Goal: Complete application form

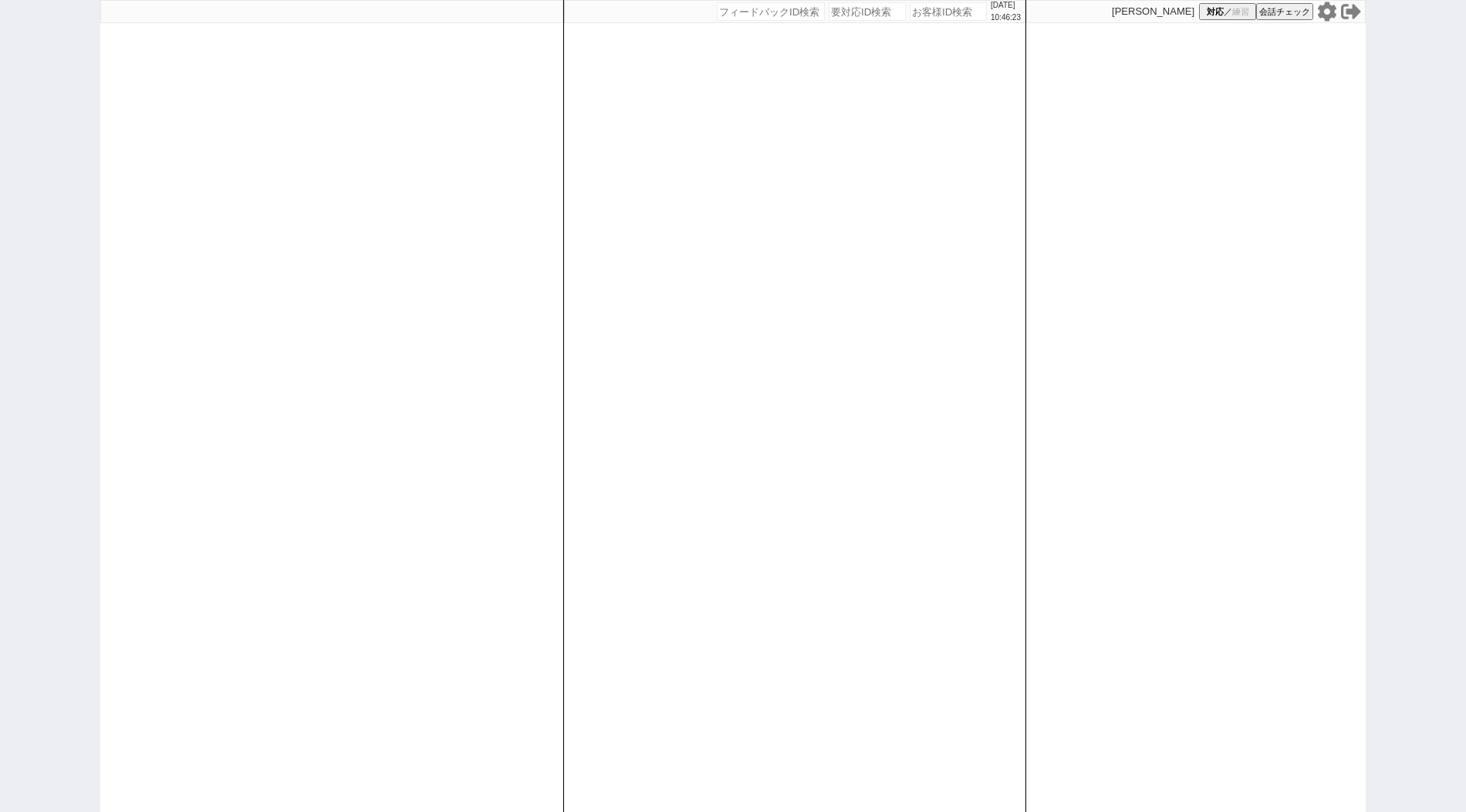
click at [154, 289] on div at bounding box center [332, 406] width 463 height 812
paste input "589203"
type input "589203"
select select "400"
select select
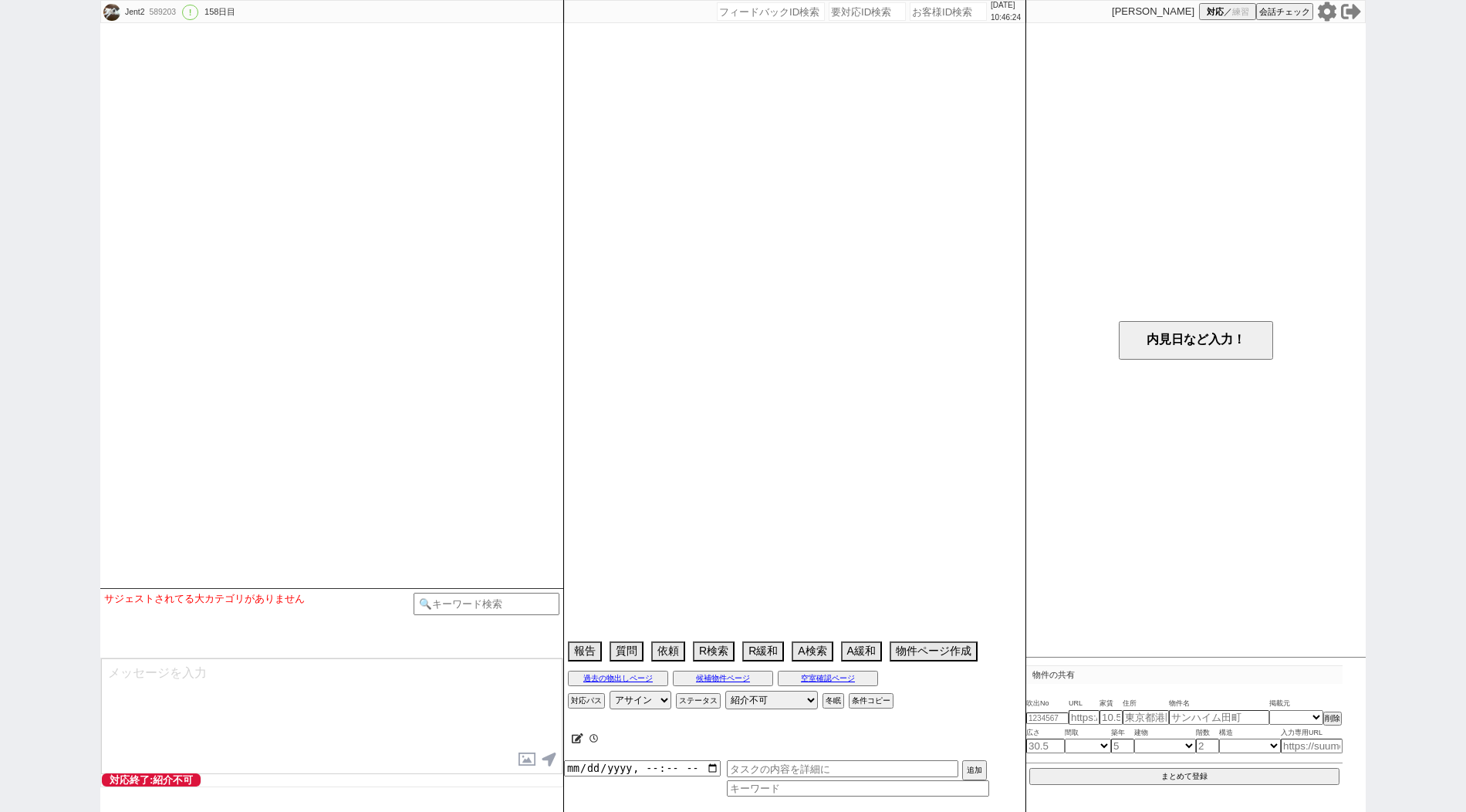
type textarea "アエラス[PERSON_NAME]店"
select select "11"
select select "121"
select select "2966"
select select "35"
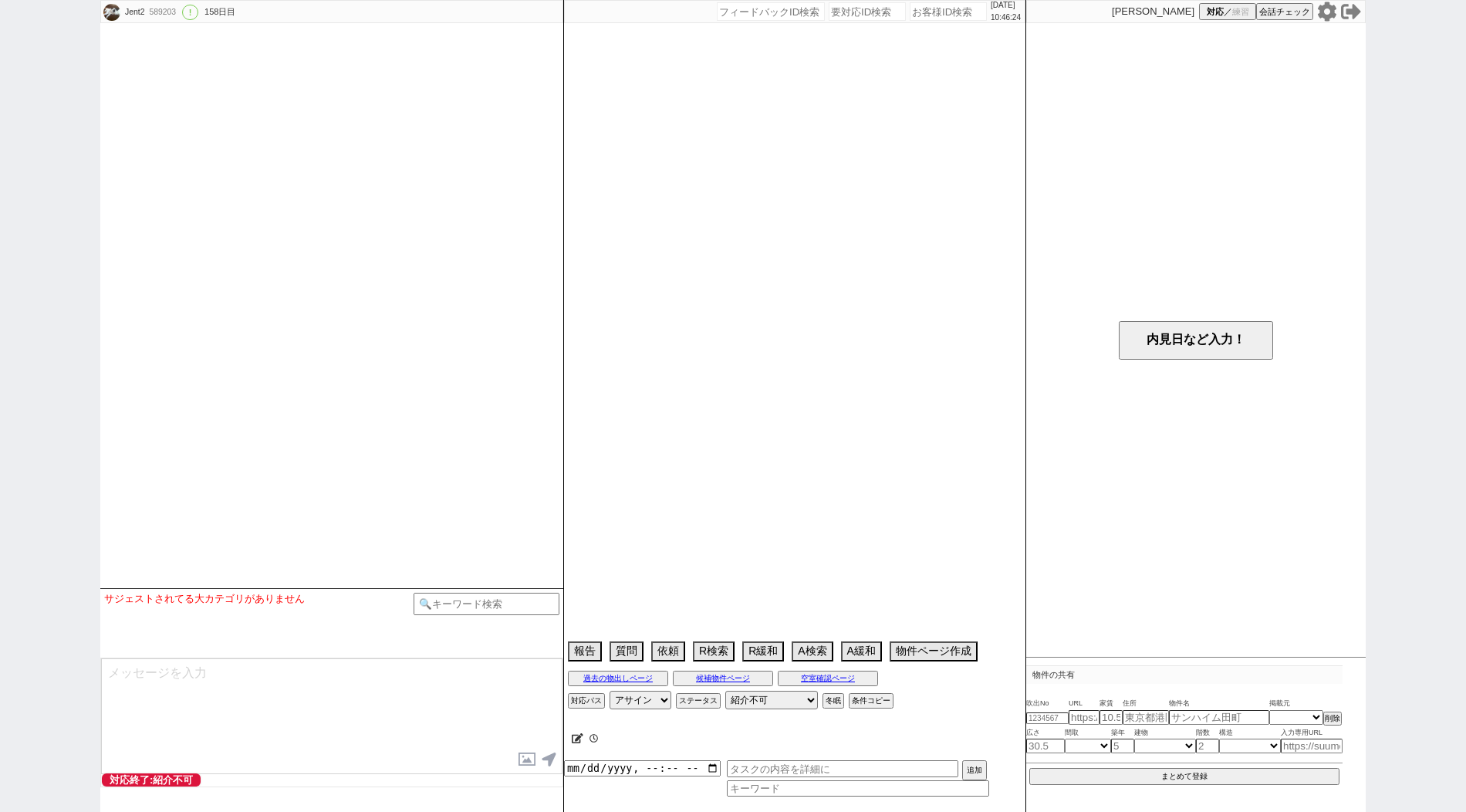
select select "[DATE]"
select select "38"
select select "[DATE]"
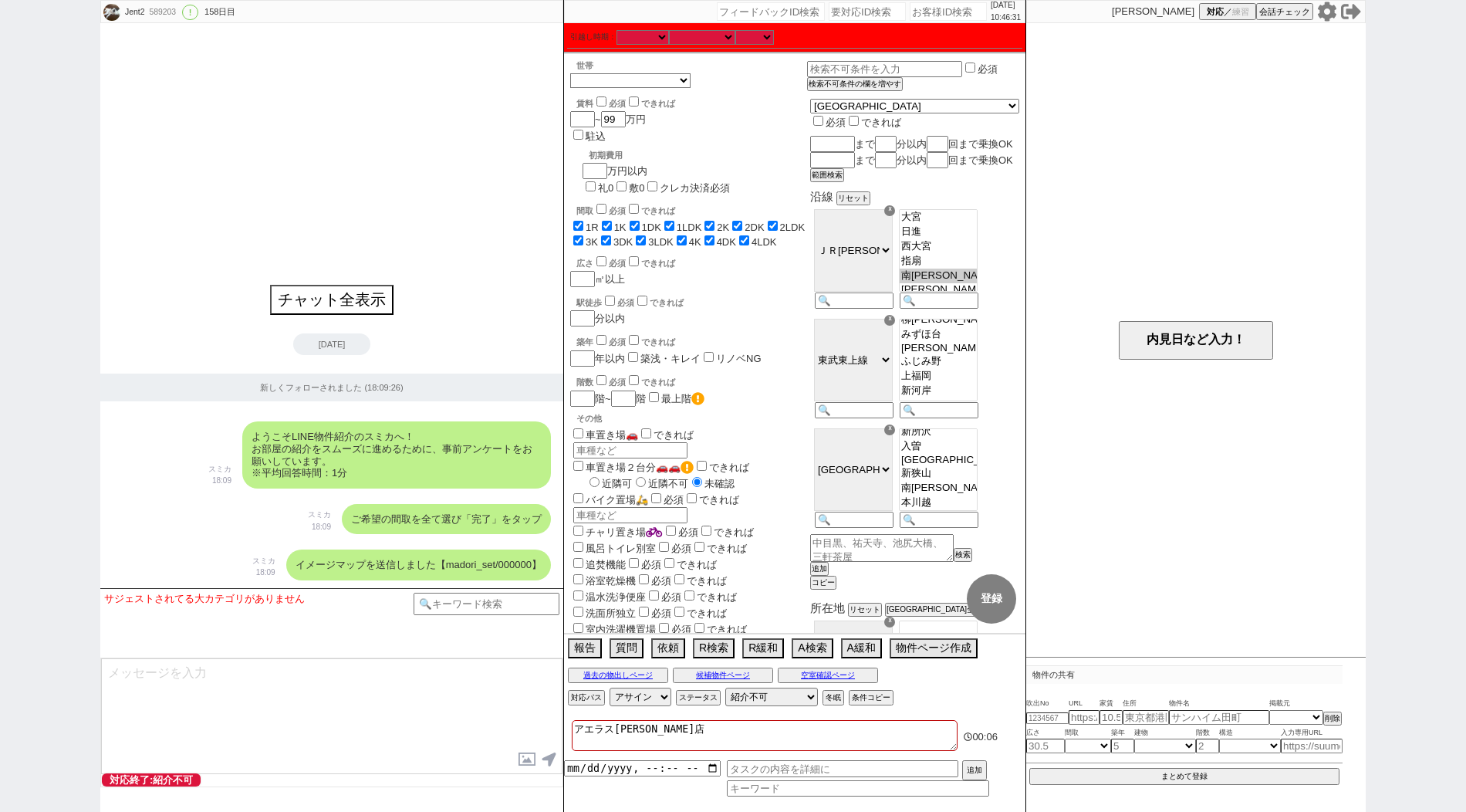
scroll to position [97, 0]
click at [969, 291] on option "高麗川" at bounding box center [938, 283] width 77 height 14
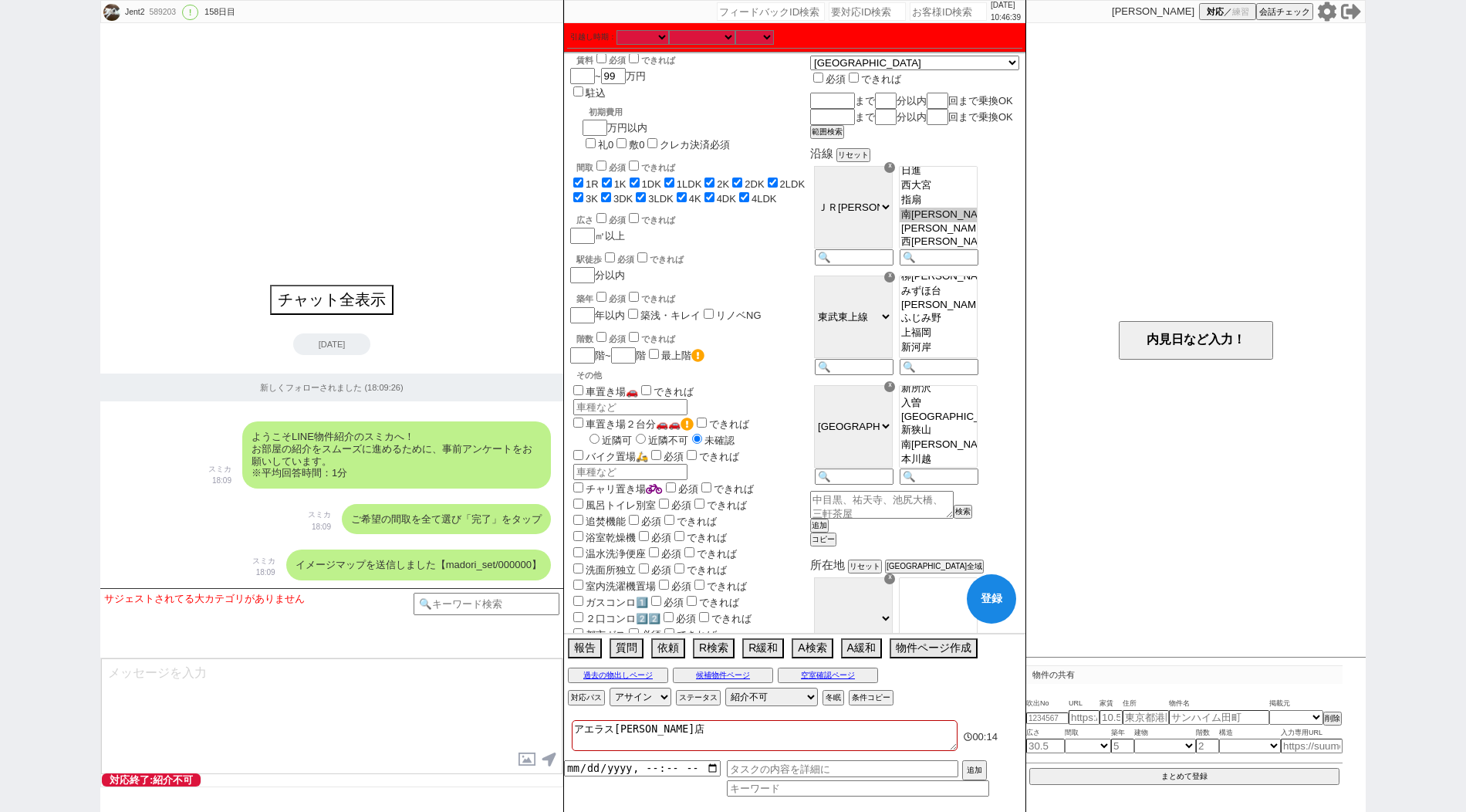
scroll to position [19, 0]
click at [977, 220] on option "指扇" at bounding box center [938, 213] width 77 height 14
select select "2964"
click at [977, 204] on option "西大宮" at bounding box center [938, 199] width 77 height 14
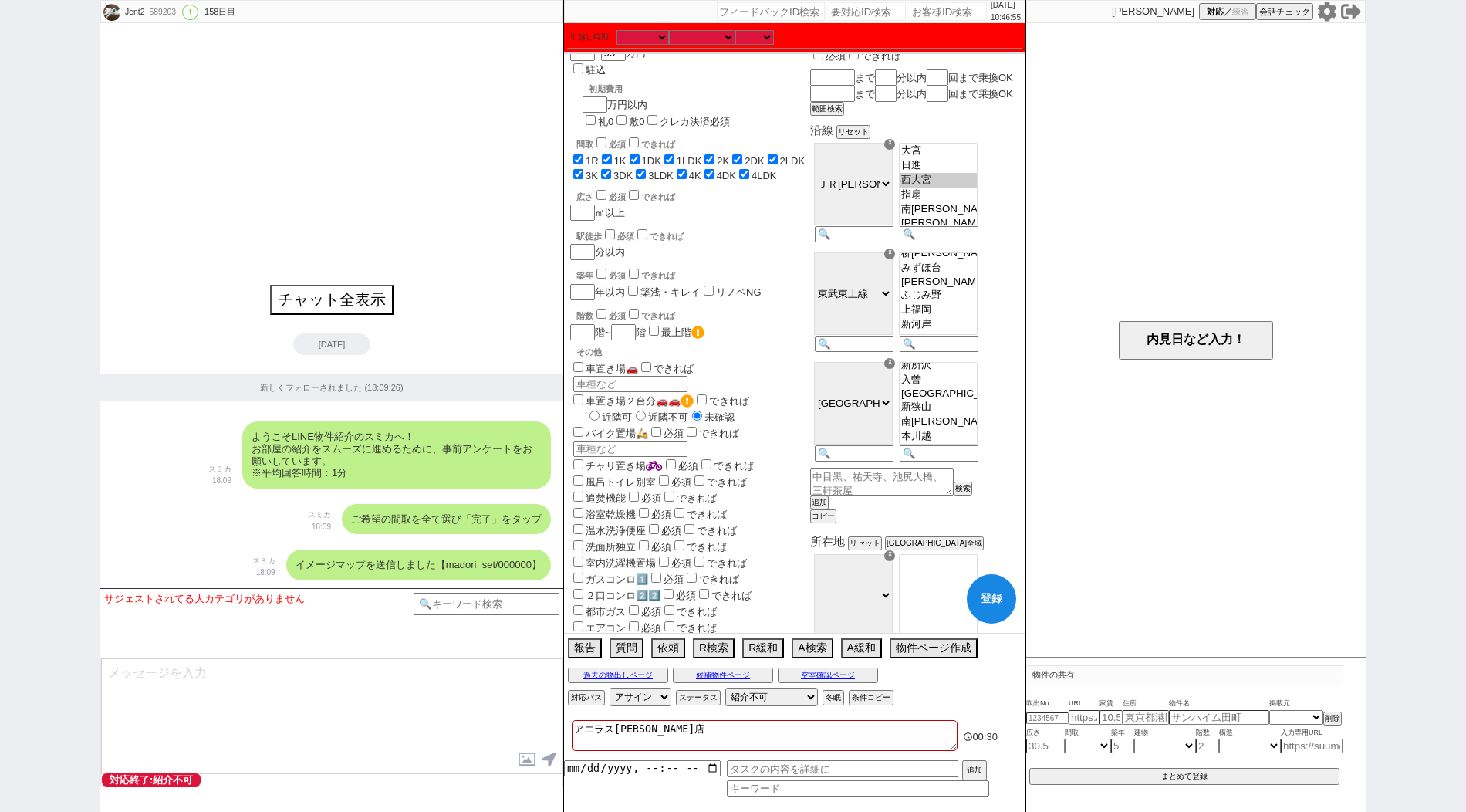
scroll to position [79, 0]
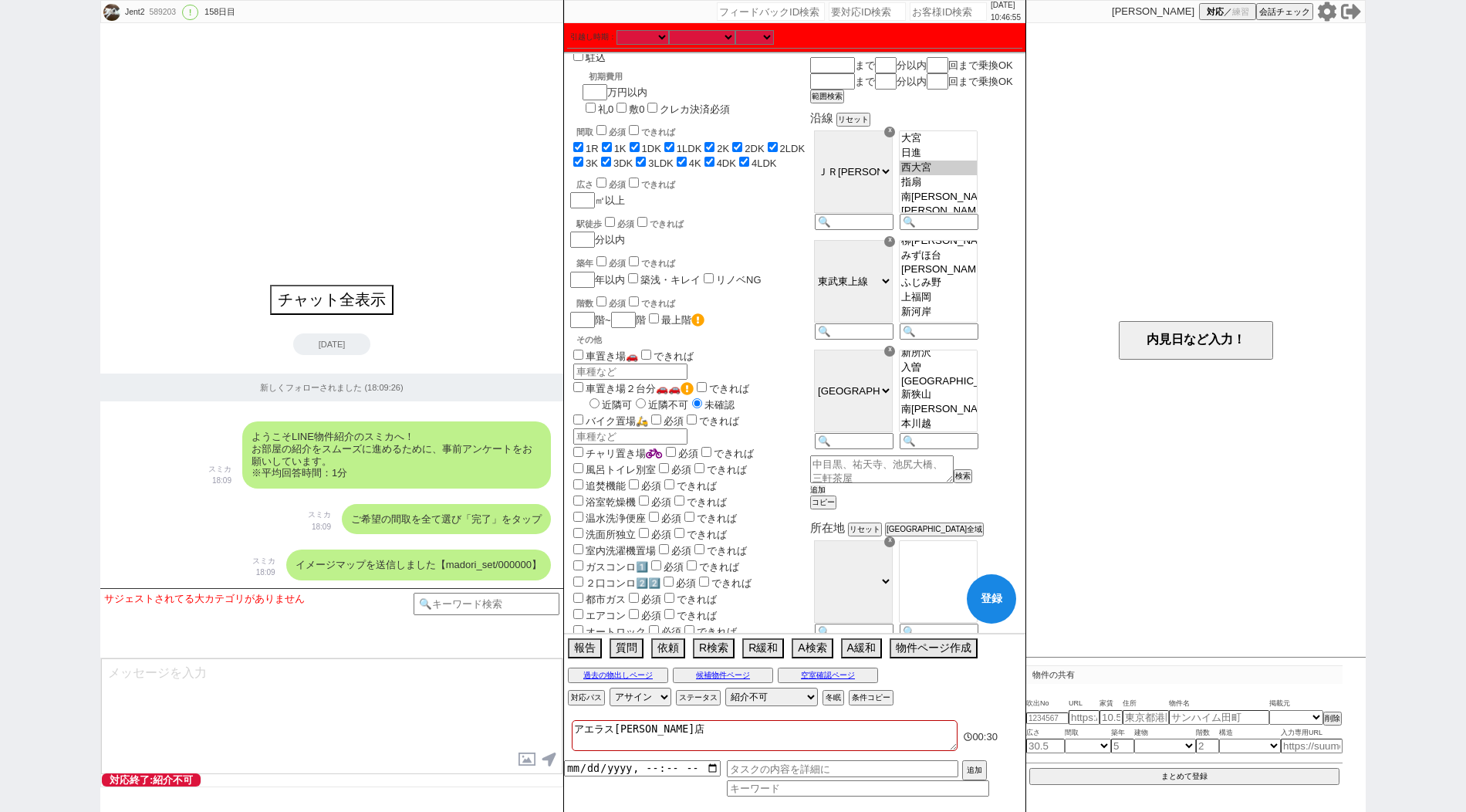
click at [826, 495] on button "追加" at bounding box center [818, 490] width 15 height 11
click at [873, 559] on input at bounding box center [853, 552] width 76 height 13
paste input "[GEOGRAPHIC_DATA]"
type input "[GEOGRAPHIC_DATA]"
select select "9"
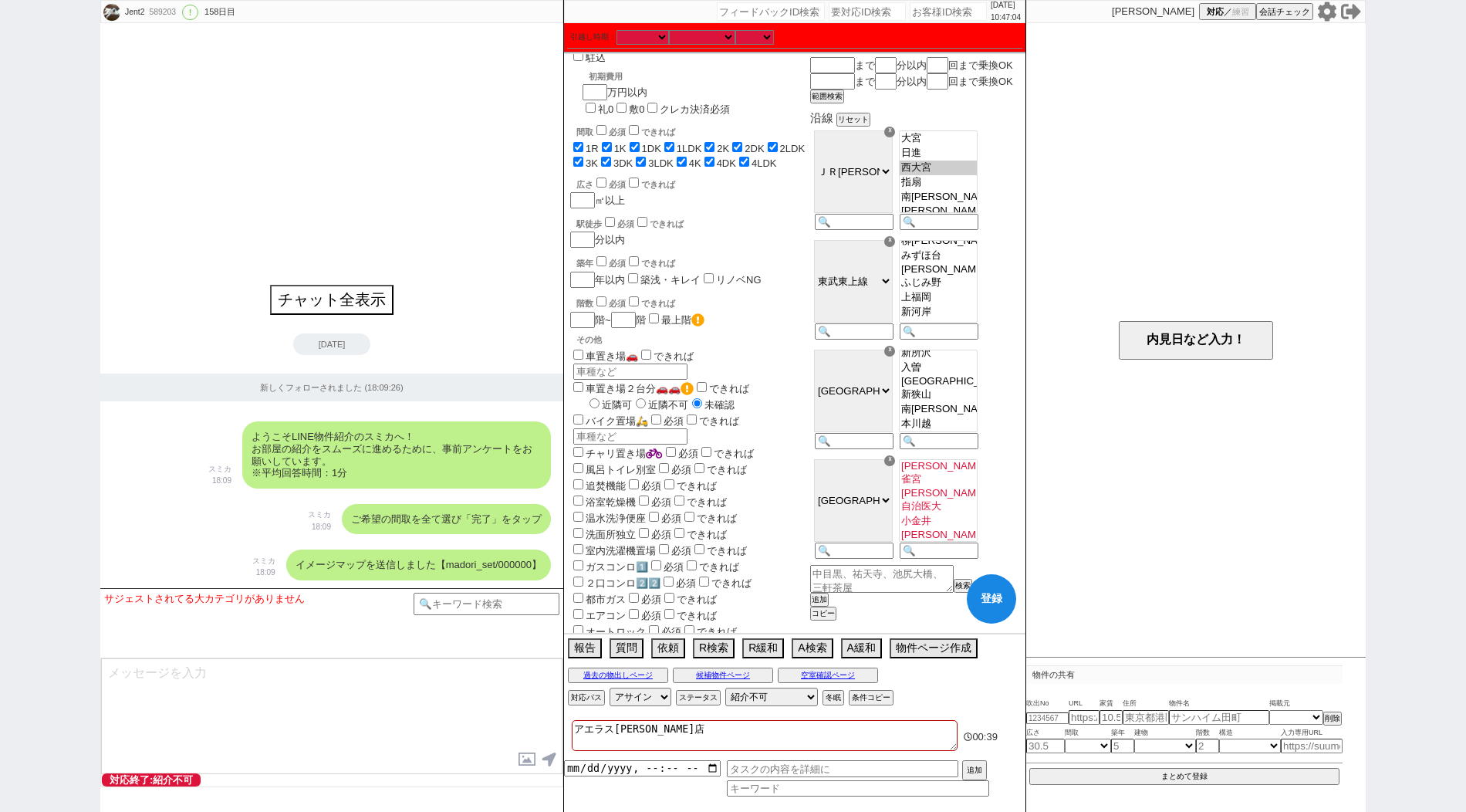
click at [867, 521] on select "ＪＲ[GEOGRAPHIC_DATA][PERSON_NAME] 東京メトロ[GEOGRAPHIC_DATA] [GEOGRAPHIC_DATA] [GEOG…" at bounding box center [854, 500] width 79 height 82
select select "10"
click at [854, 479] on select "ＪＲ[GEOGRAPHIC_DATA][PERSON_NAME] 東京メトロ[GEOGRAPHIC_DATA] [GEOGRAPHIC_DATA] [GEOG…" at bounding box center [854, 500] width 79 height 82
drag, startPoint x: 949, startPoint y: 518, endPoint x: 949, endPoint y: 532, distance: 14.0
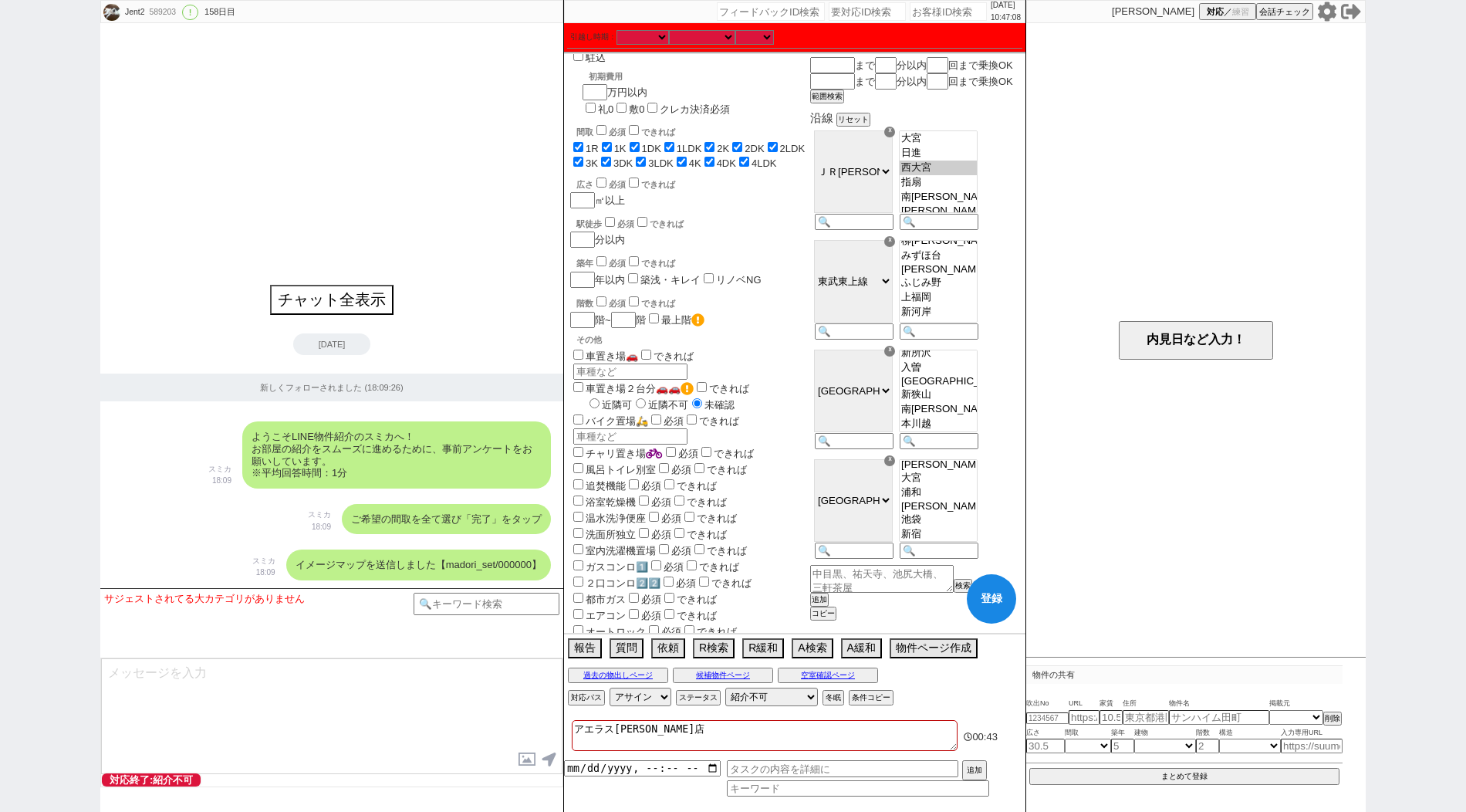
select select "370"
click at [949, 532] on select "[PERSON_NAME][GEOGRAPHIC_DATA][PERSON_NAME][PERSON_NAME][PERSON_NAME] [PERSON_N…" at bounding box center [938, 500] width 79 height 82
click at [975, 264] on option "[PERSON_NAME]" at bounding box center [938, 256] width 77 height 14
click at [977, 249] on option "北[PERSON_NAME]" at bounding box center [938, 243] width 77 height 12
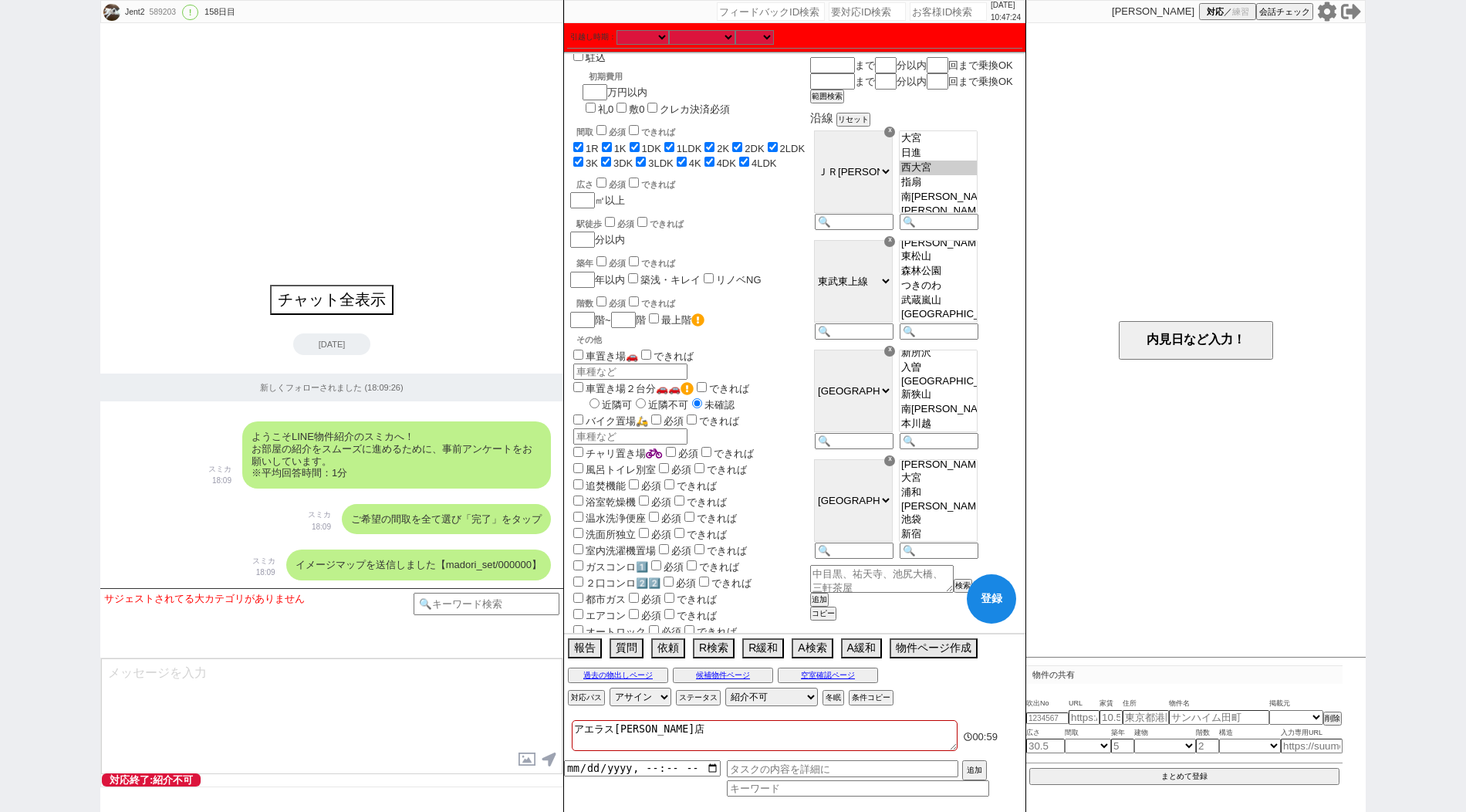
click at [969, 279] on option "東松山" at bounding box center [938, 271] width 77 height 14
click at [977, 259] on option "みずほ台" at bounding box center [938, 252] width 77 height 12
click at [958, 274] on option "[PERSON_NAME]" at bounding box center [938, 267] width 77 height 14
select select "[DATE]"
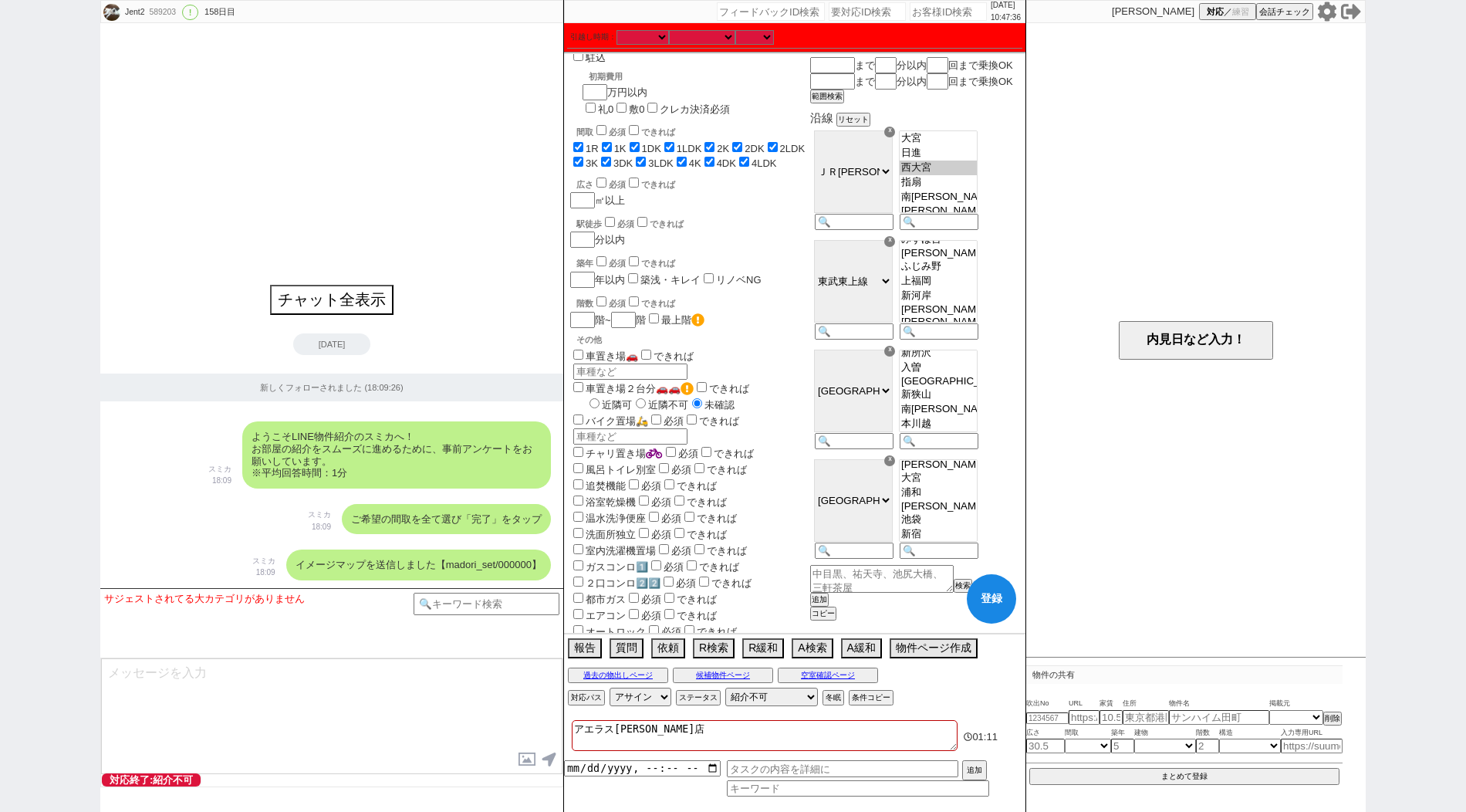
click at [975, 247] on option "柳[PERSON_NAME]" at bounding box center [938, 240] width 77 height 14
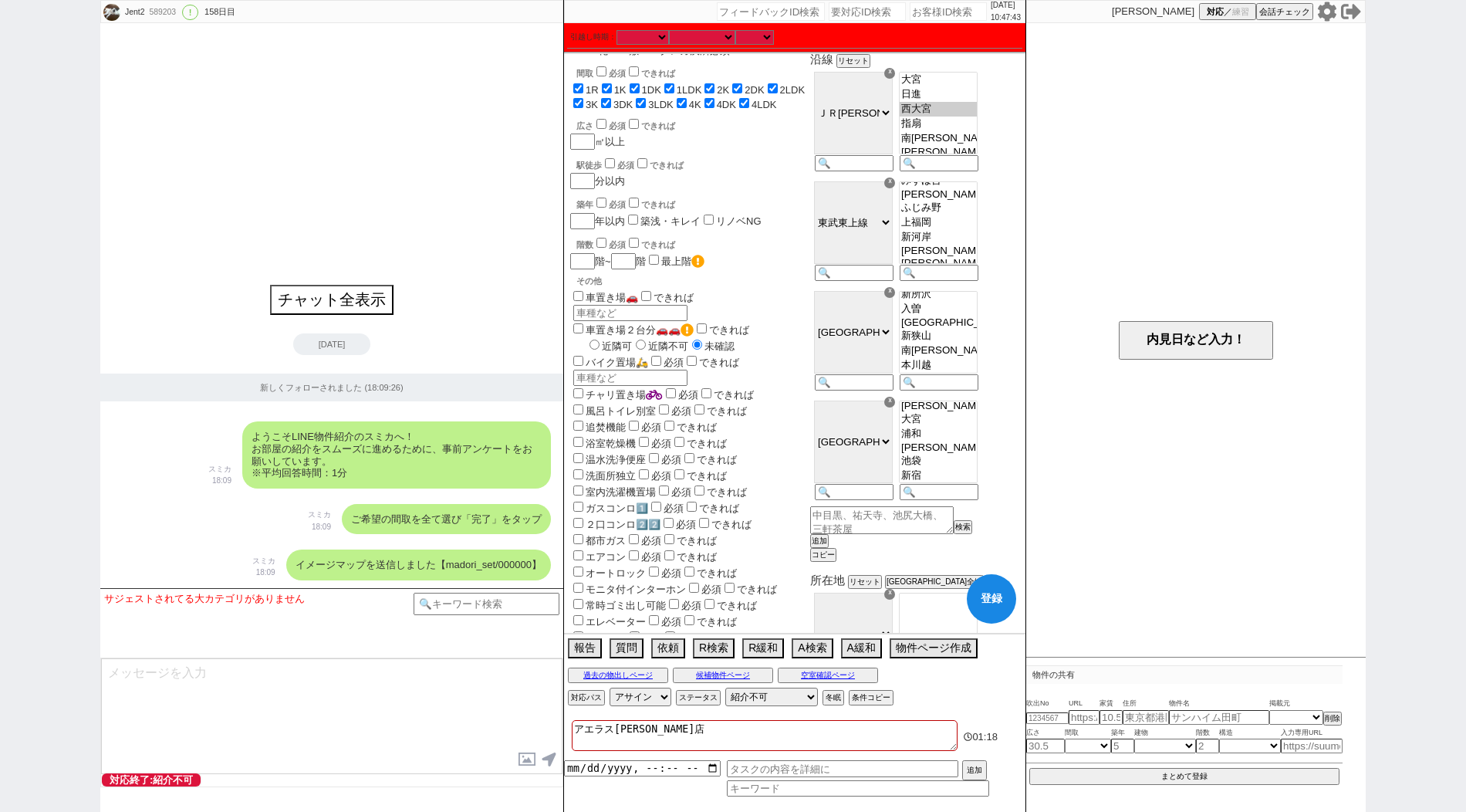
scroll to position [154, 0]
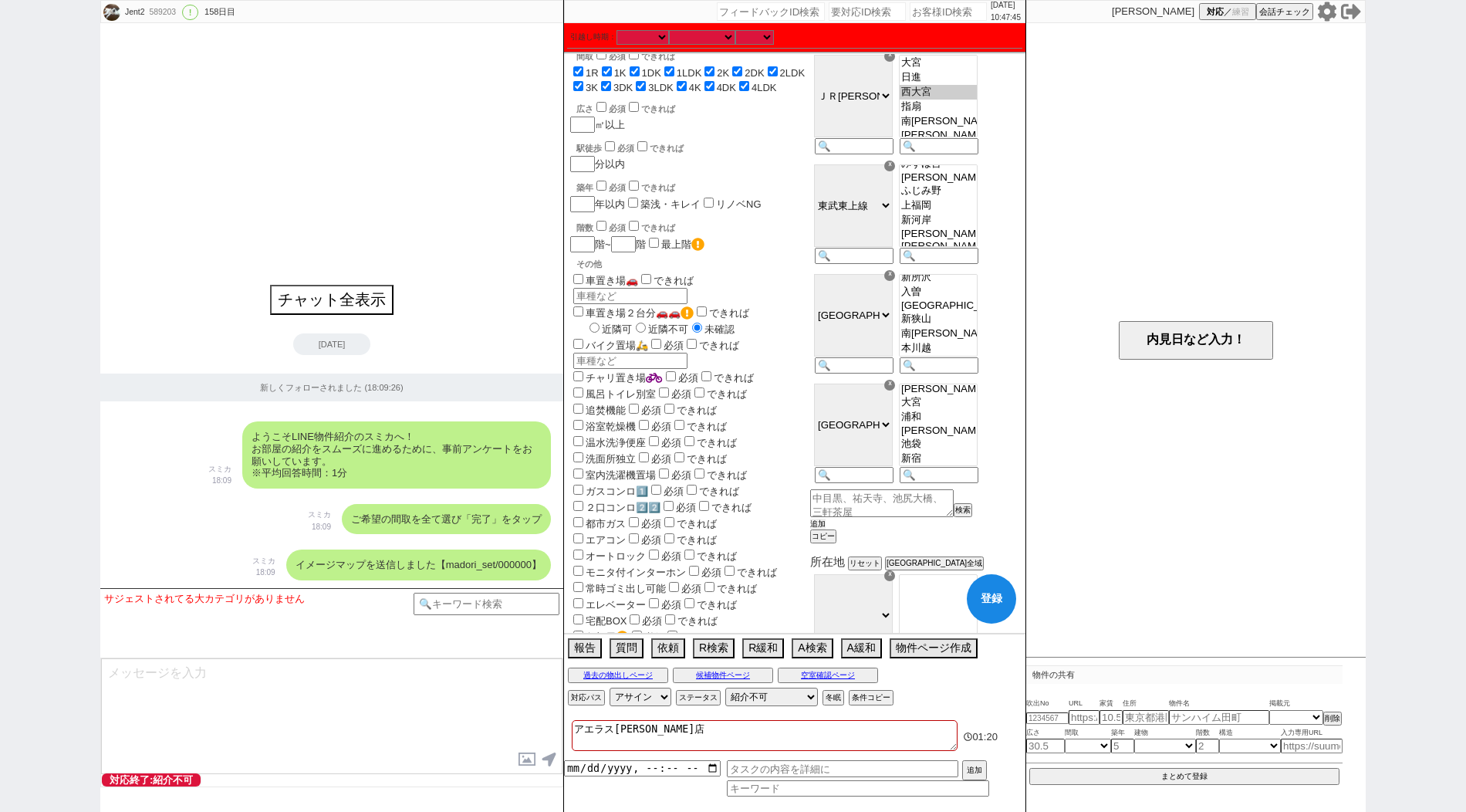
click at [826, 529] on button "追加" at bounding box center [818, 524] width 15 height 11
click at [870, 592] on input at bounding box center [853, 586] width 76 height 13
paste input "東武越生"
type input "東武越生"
select select "126"
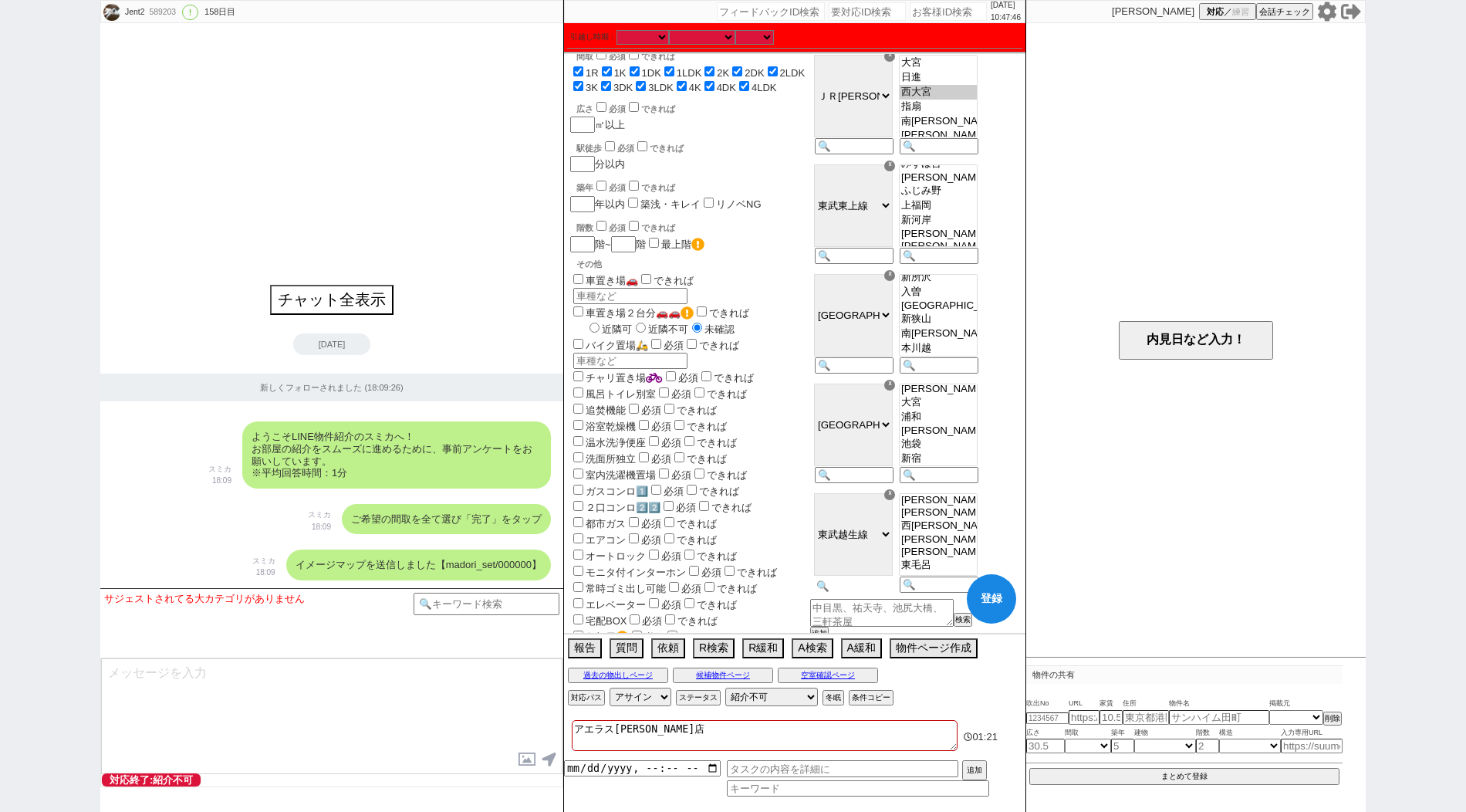
scroll to position [188, 0]
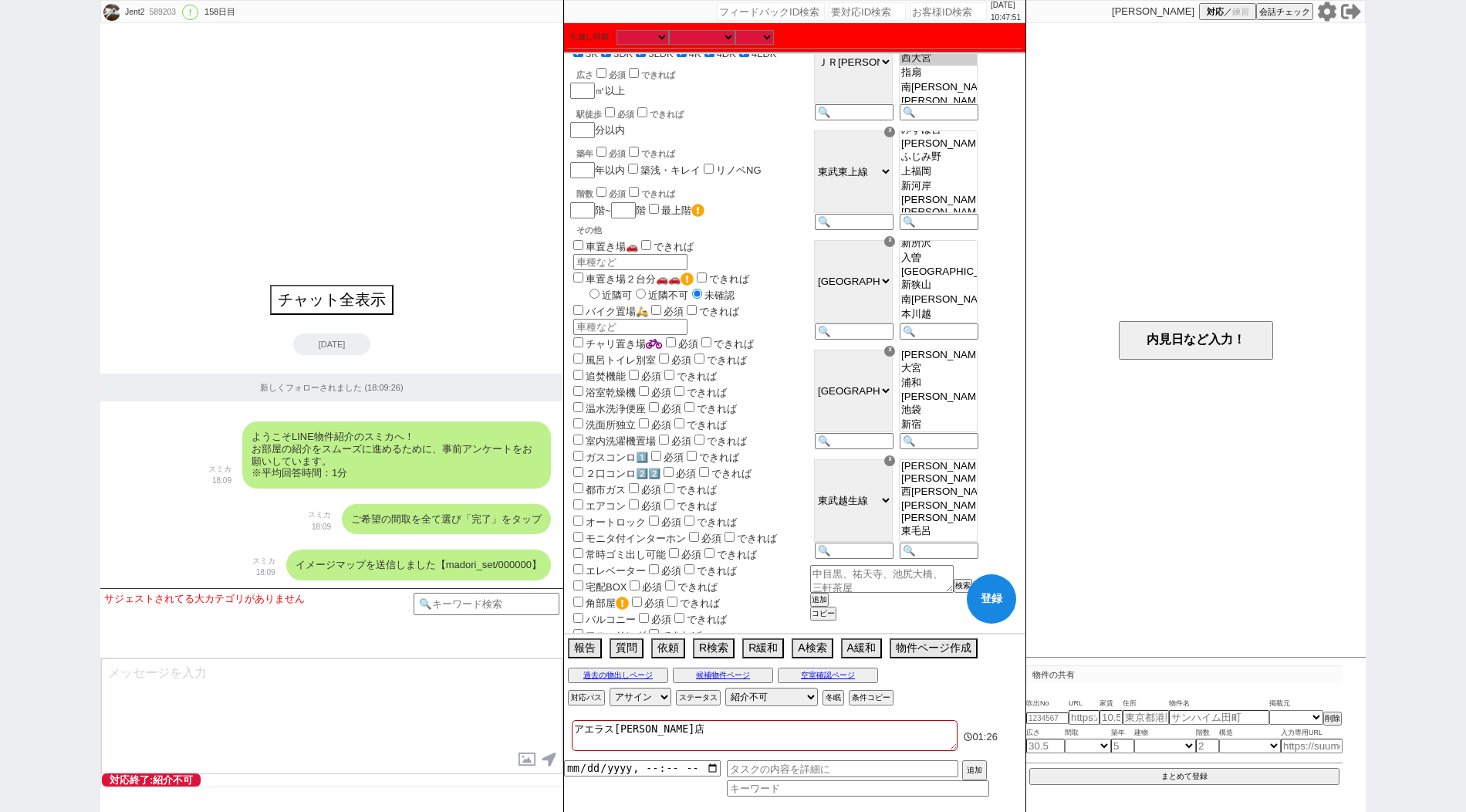
select select "3090"
click at [947, 499] on option "[PERSON_NAME]" at bounding box center [938, 492] width 77 height 14
click at [996, 609] on button "登録" at bounding box center [992, 599] width 50 height 50
checkbox input "true"
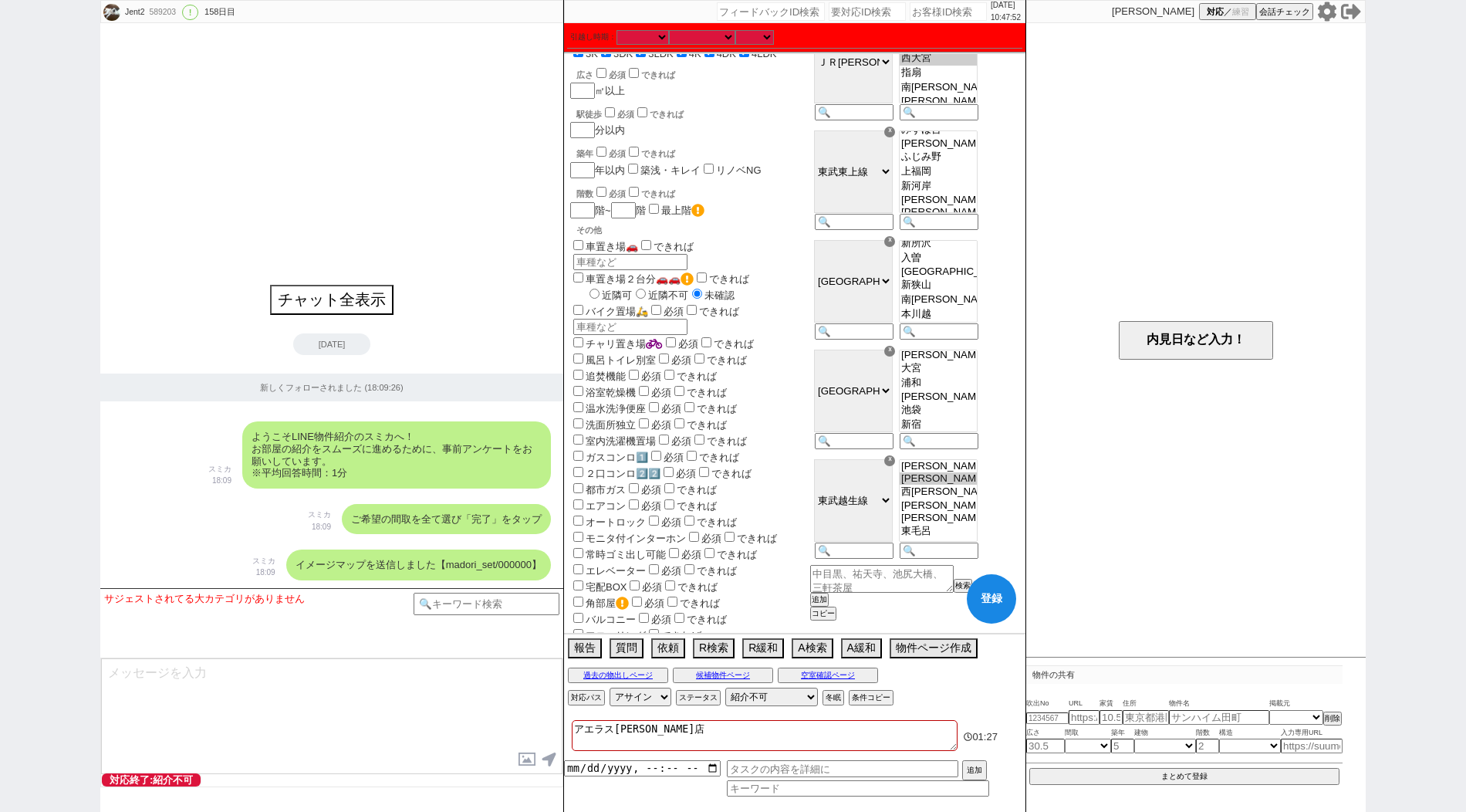
checkbox input "true"
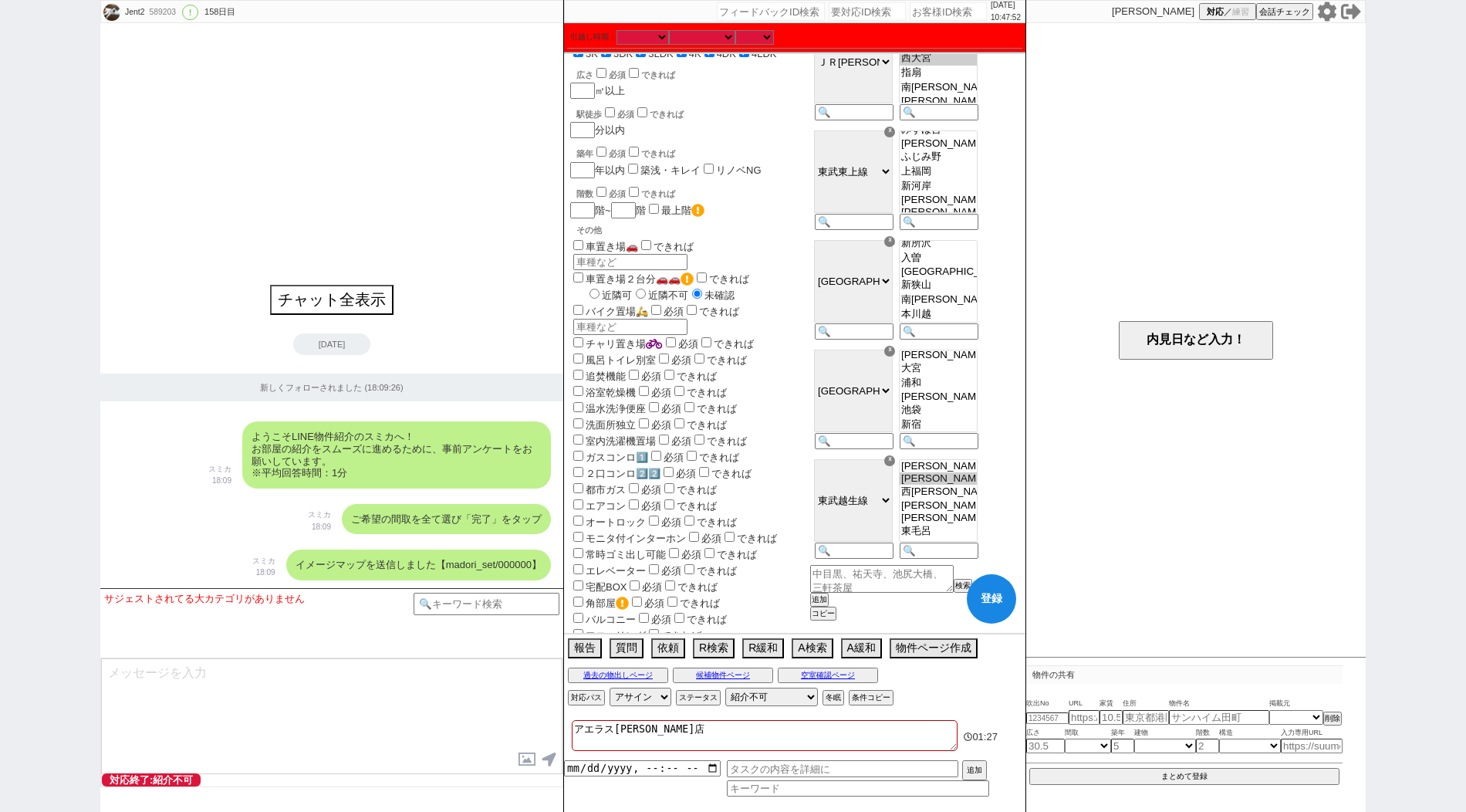
checkbox input "true"
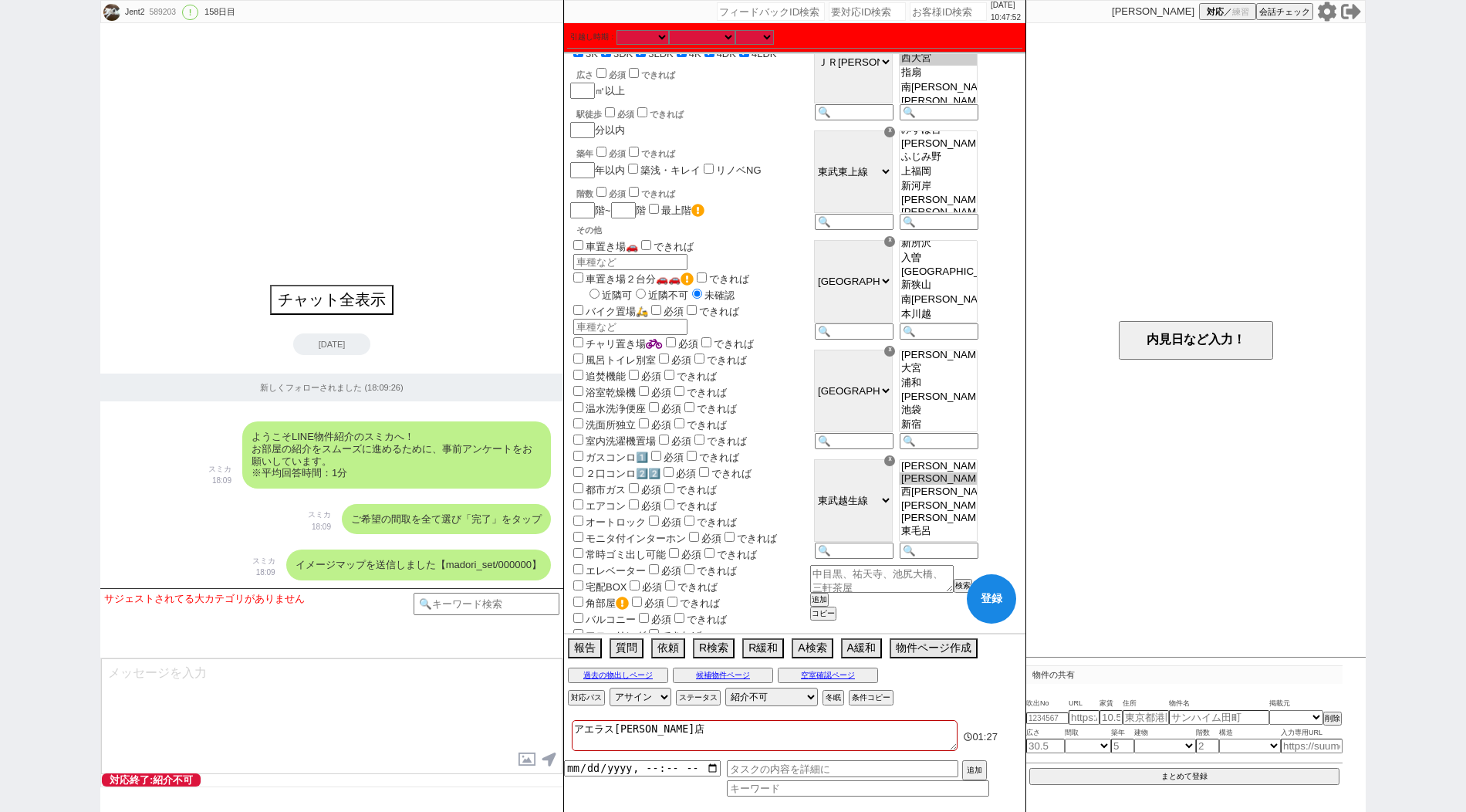
checkbox input "true"
select select "121"
select select "2964"
select select "35"
select select "[DATE]"
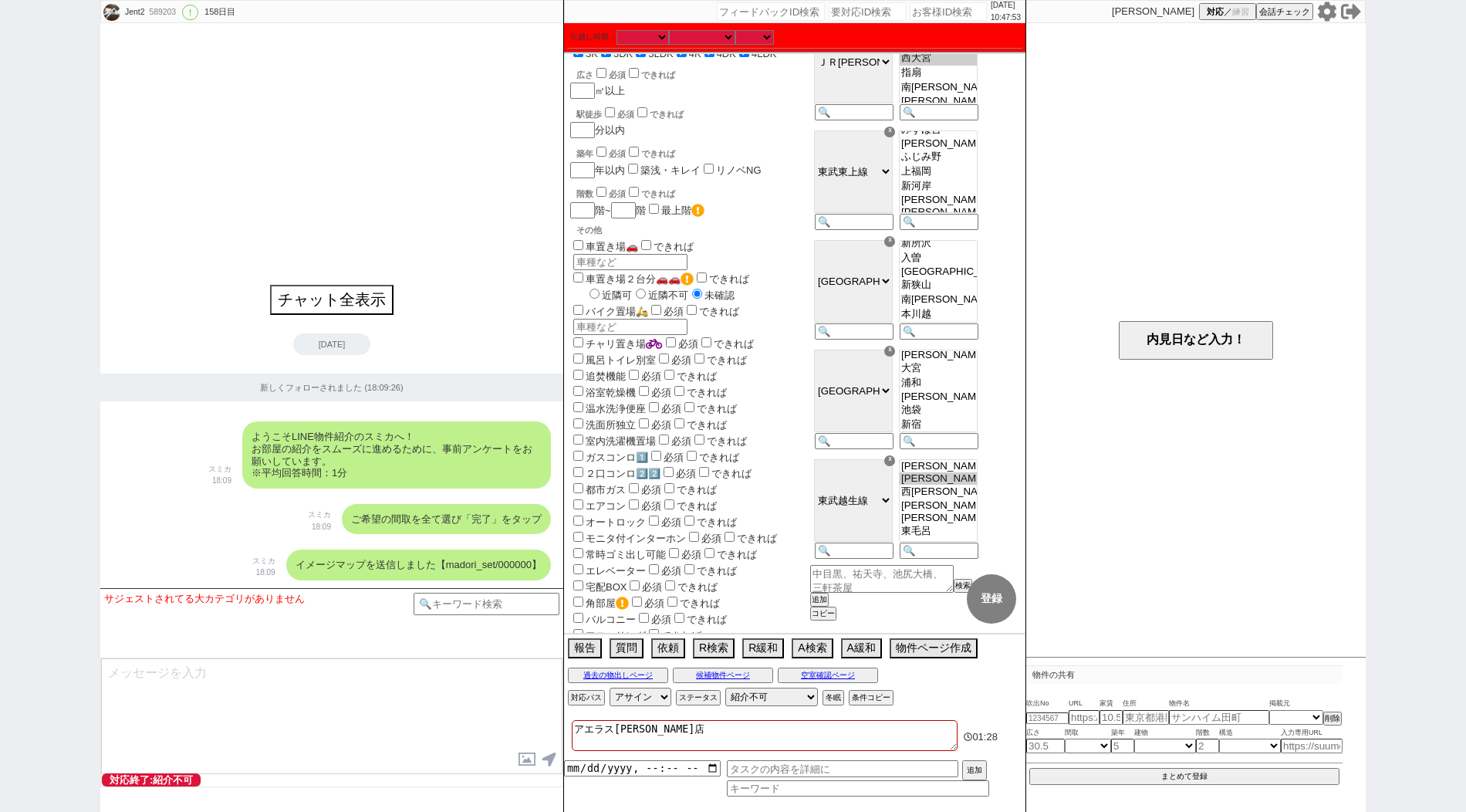
select select "38"
select select "[DATE]"
select select "10"
select select "370"
select select "126"
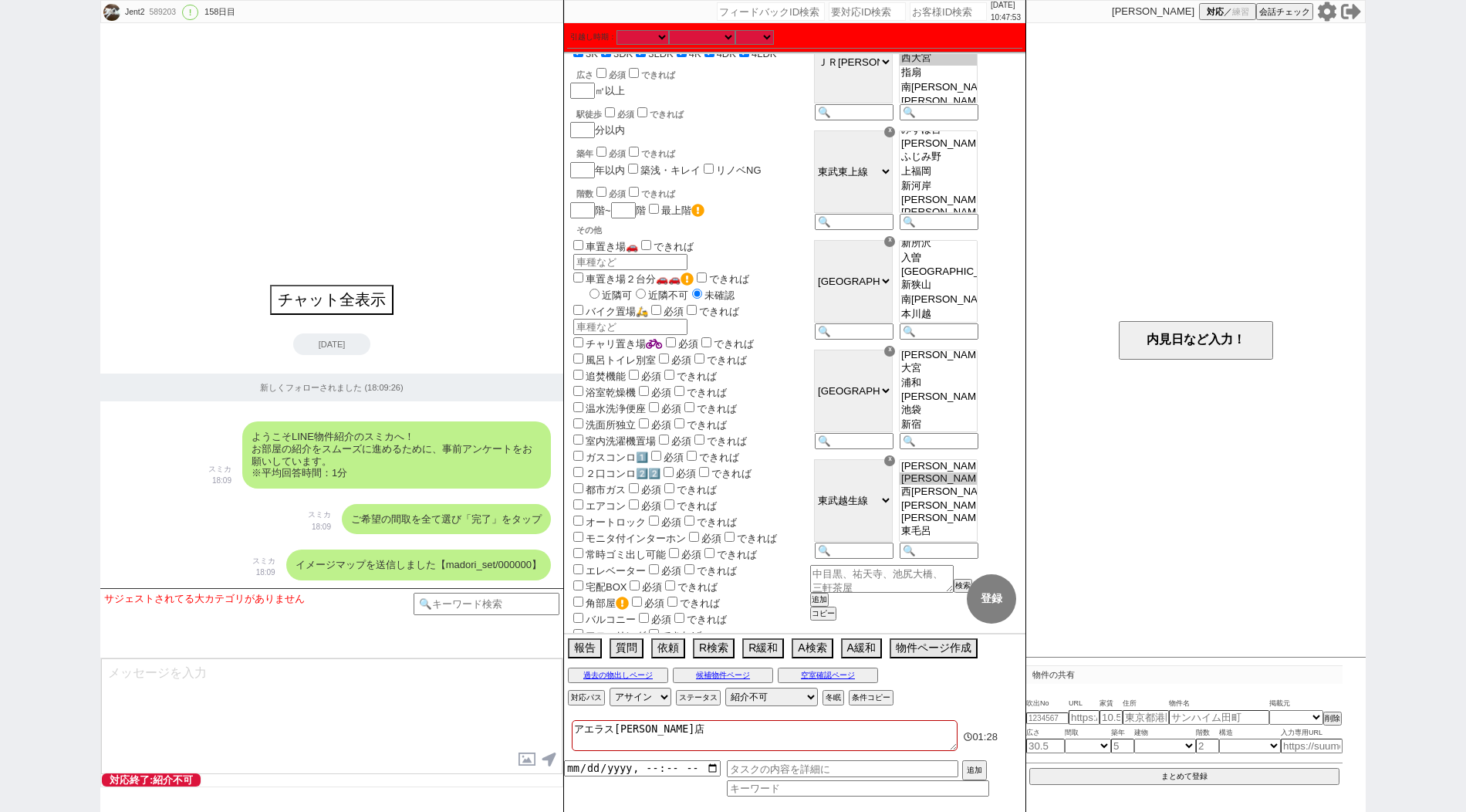
select select "3090"
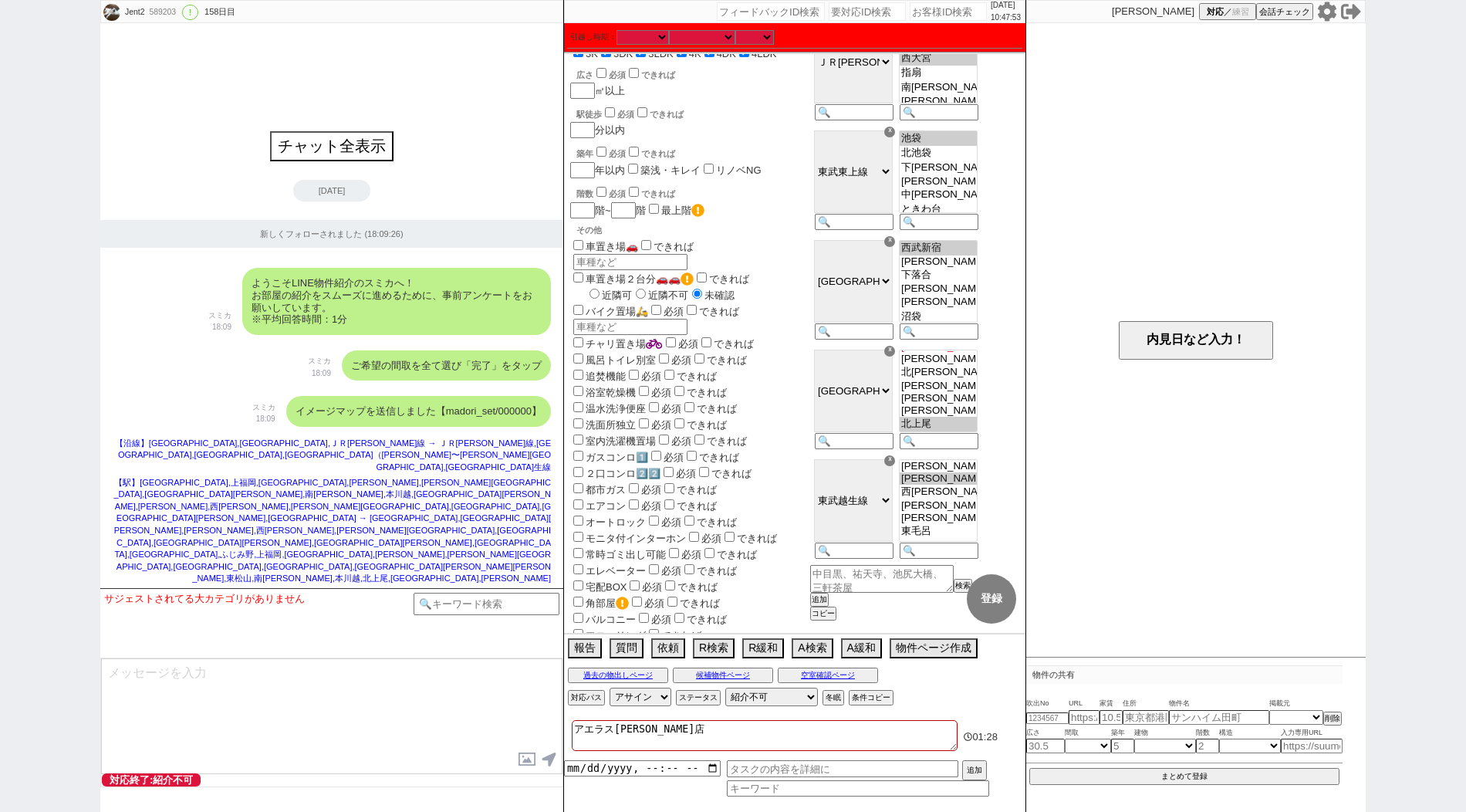
scroll to position [243, 0]
